Goal: Find specific page/section: Find specific page/section

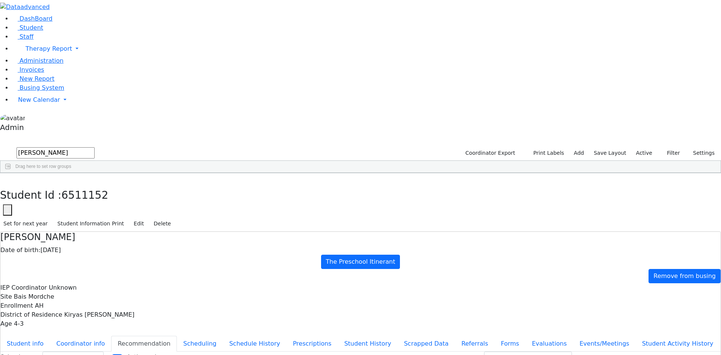
select select "211"
click at [11, 173] on button "button" at bounding box center [5, 181] width 11 height 16
click at [56, 5] on use "button" at bounding box center [56, 5] width 0 height 0
click at [31, 40] on link "Staff" at bounding box center [22, 36] width 21 height 7
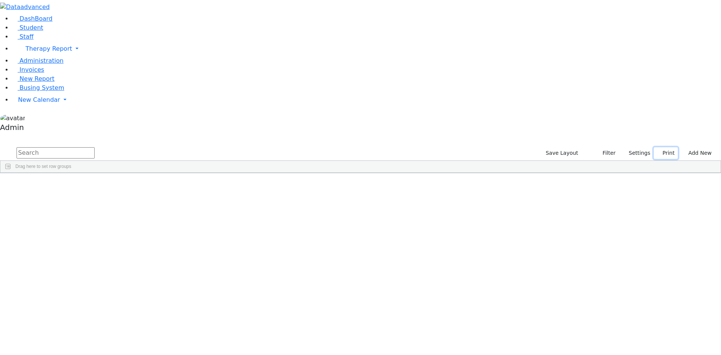
click at [659, 147] on button "Print" at bounding box center [666, 153] width 24 height 12
click at [641, 173] on link "Directory" at bounding box center [647, 179] width 59 height 12
